Goal: Transaction & Acquisition: Download file/media

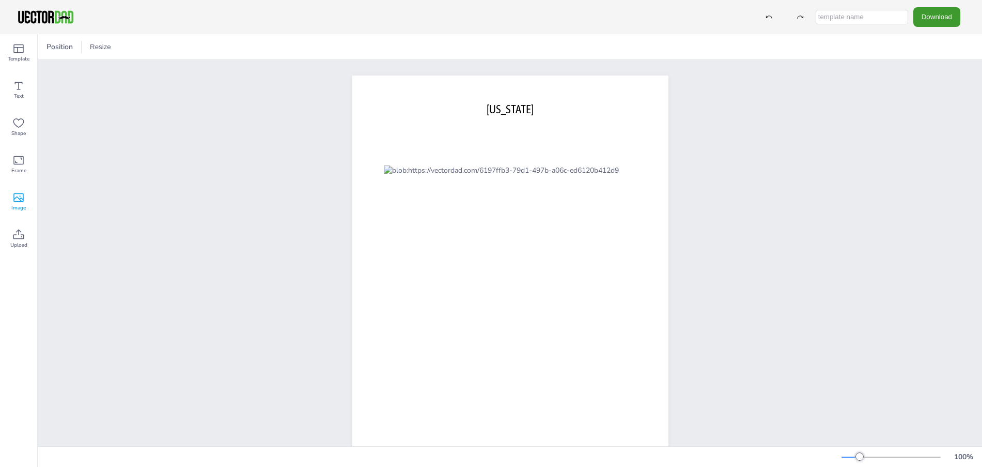
click at [18, 200] on icon at bounding box center [18, 197] width 10 height 9
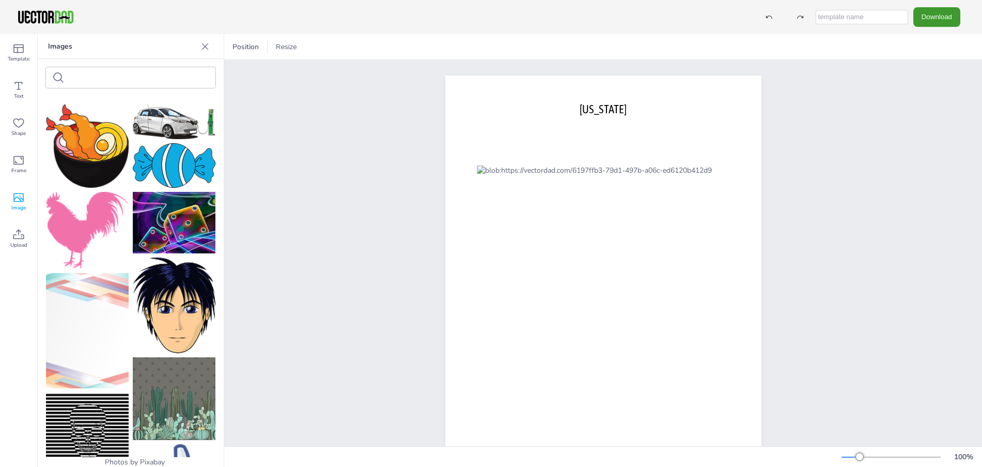
click at [15, 197] on icon at bounding box center [18, 197] width 12 height 12
click at [208, 47] on icon at bounding box center [205, 46] width 10 height 10
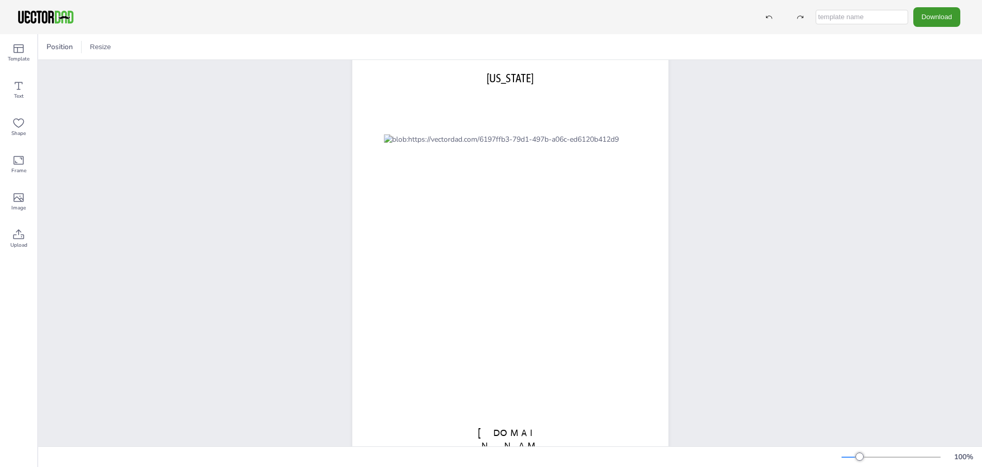
scroll to position [63, 0]
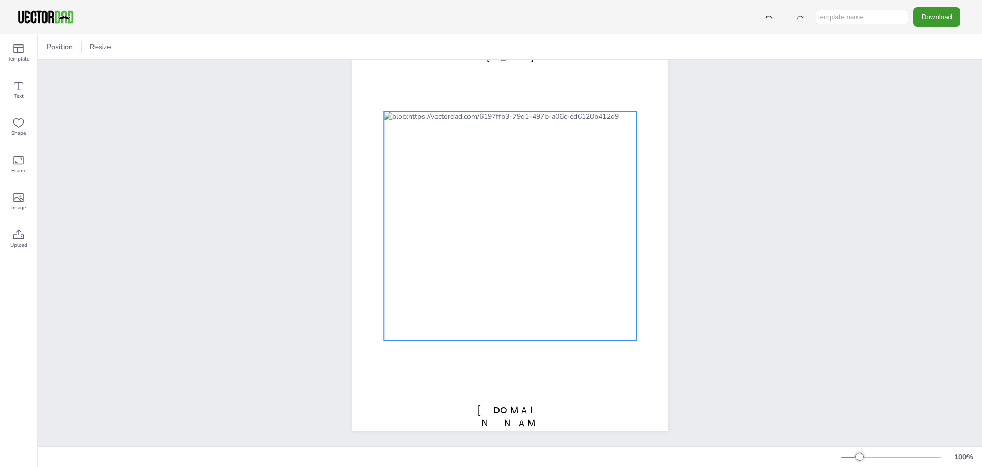
click at [465, 252] on div at bounding box center [510, 226] width 253 height 229
click at [857, 101] on div "[DOMAIN_NAME] [US_STATE]" at bounding box center [510, 226] width 944 height 440
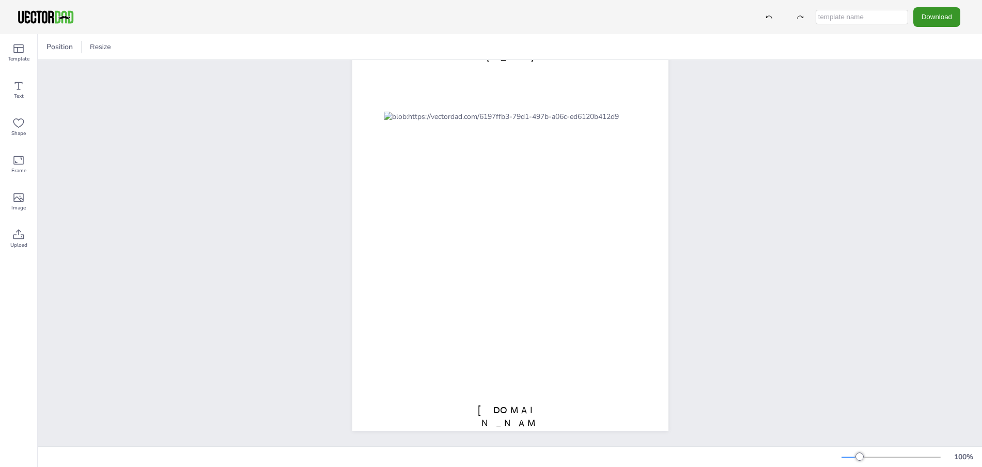
click at [936, 18] on button "Download" at bounding box center [937, 16] width 47 height 19
click at [925, 103] on li "SVG" at bounding box center [939, 105] width 85 height 21
click at [925, 14] on button "Download" at bounding box center [937, 16] width 47 height 19
click at [919, 125] on li "PDF" at bounding box center [939, 126] width 85 height 21
